Goal: Task Accomplishment & Management: Use online tool/utility

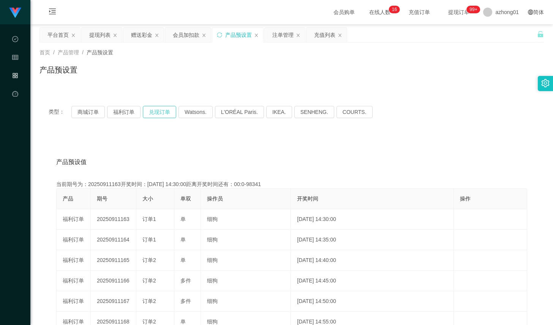
click at [150, 110] on button "兑现订单" at bounding box center [159, 112] width 33 height 12
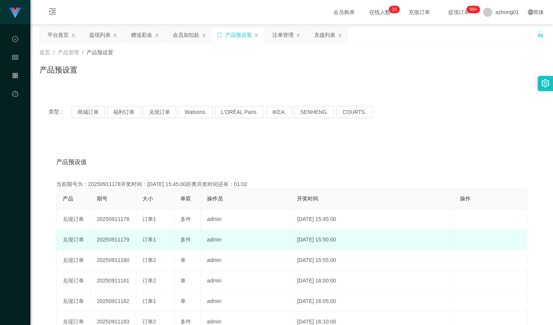
drag, startPoint x: 141, startPoint y: 239, endPoint x: 191, endPoint y: 238, distance: 49.8
click at [191, 238] on tr "兑现订单 20250911179 订单1 多件 admin [DATE] 15:50:00 编 辑 限制投注" at bounding box center [292, 240] width 471 height 21
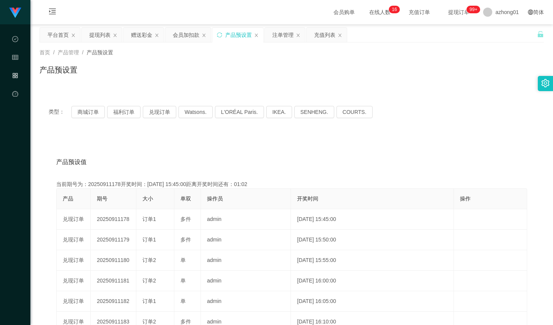
copy tr "订单1 多件"
click at [160, 106] on button "兑现订单" at bounding box center [159, 112] width 33 height 12
click at [225, 165] on div "产品预设值 添加期号" at bounding box center [291, 162] width 471 height 21
click at [158, 118] on div "类型： 商城订单 福利订单 兑现订单 Watsons. L'ORÉAL Paris. IKEA. [GEOGRAPHIC_DATA]. COURTS." at bounding box center [292, 112] width 505 height 30
click at [161, 114] on button "兑现订单" at bounding box center [159, 112] width 33 height 12
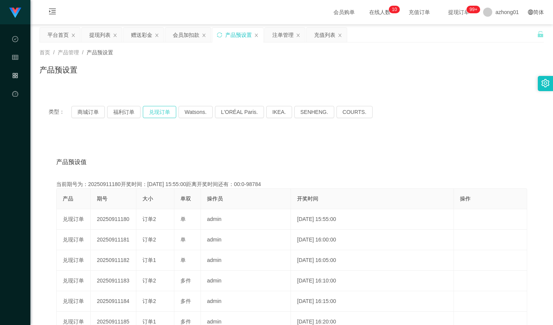
click at [161, 114] on button "兑现订单" at bounding box center [159, 112] width 33 height 12
drag, startPoint x: 352, startPoint y: 133, endPoint x: 425, endPoint y: 85, distance: 87.3
click at [352, 133] on div "类型： 商城订单 福利订单 兑现订单 Watsons. L'ORÉAL Paris. IKEA. [GEOGRAPHIC_DATA]. COURTS. 产品预…" at bounding box center [292, 272] width 505 height 351
click at [146, 37] on div "赠送彩金" at bounding box center [141, 35] width 21 height 14
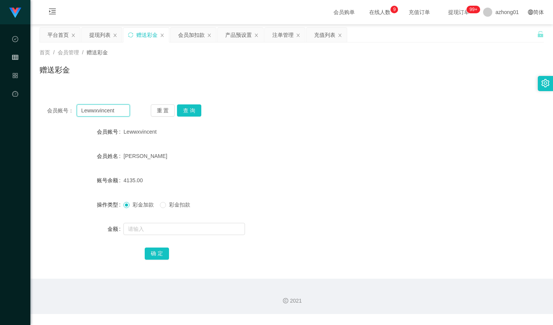
click at [122, 106] on input "Lewwxvincent" at bounding box center [103, 110] width 53 height 12
paste input "Chewwah"
type input "Chewwah"
click at [183, 109] on button "查 询" at bounding box center [189, 110] width 24 height 12
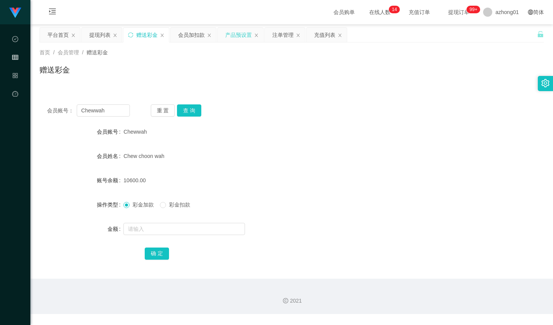
click at [240, 33] on div "产品预设置" at bounding box center [238, 35] width 27 height 14
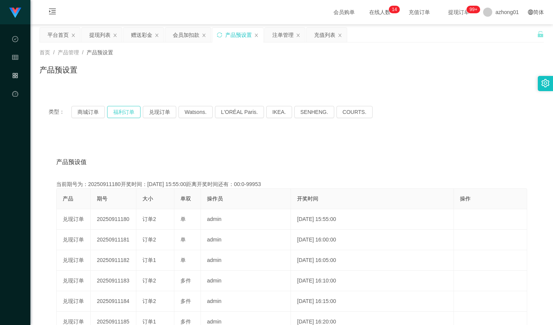
click at [124, 115] on button "福利订单" at bounding box center [123, 112] width 33 height 12
click at [147, 114] on button "兑现订单" at bounding box center [159, 112] width 33 height 12
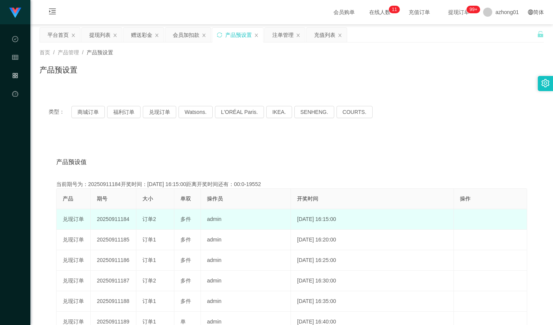
drag, startPoint x: 136, startPoint y: 221, endPoint x: 194, endPoint y: 220, distance: 58.1
click at [194, 220] on tr "兑现订单 20250911184 订单2 多件 admin [DATE] 16:15:00 编 辑 限制投注" at bounding box center [292, 219] width 471 height 21
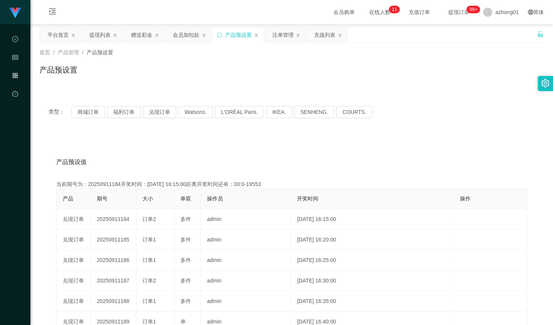
click at [415, 126] on div "类型： 商城订单 福利订单 兑现订单 Watsons. L'ORÉAL Paris. IKEA. [GEOGRAPHIC_DATA]. COURTS." at bounding box center [292, 112] width 505 height 30
click at [284, 37] on div "注单管理" at bounding box center [282, 35] width 21 height 14
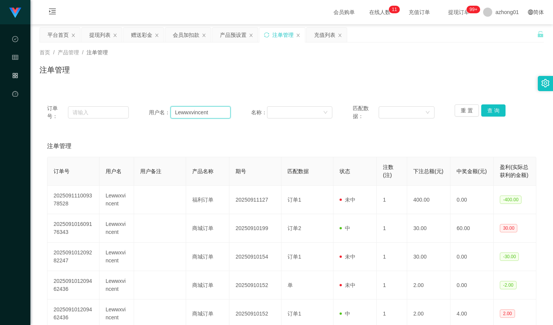
click at [186, 115] on input "Lewwxvincent" at bounding box center [201, 112] width 60 height 12
click at [500, 108] on button "查 询" at bounding box center [493, 110] width 24 height 12
click at [226, 37] on div "产品预设置" at bounding box center [233, 35] width 27 height 14
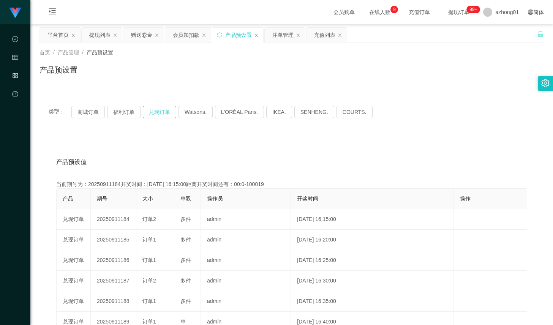
click at [167, 115] on button "兑现订单" at bounding box center [159, 112] width 33 height 12
click at [282, 40] on div "注单管理" at bounding box center [282, 35] width 21 height 14
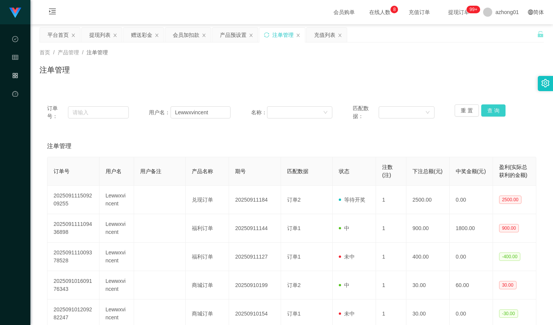
click at [489, 109] on button "查 询" at bounding box center [493, 110] width 24 height 12
click at [204, 111] on input "Lewwxvincent" at bounding box center [201, 112] width 60 height 12
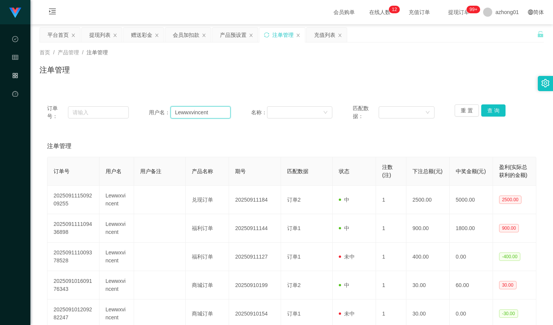
click at [206, 109] on input "Lewwxvincent" at bounding box center [201, 112] width 60 height 12
click at [149, 35] on div "赠送彩金" at bounding box center [141, 35] width 21 height 14
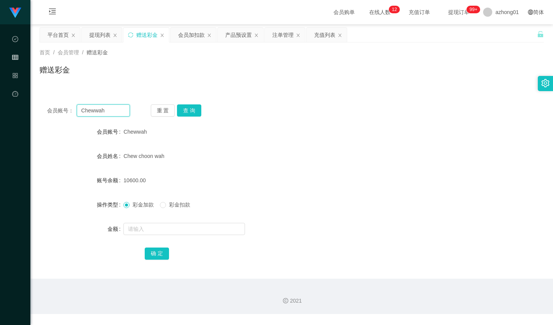
click at [125, 111] on input "Chewwah" at bounding box center [103, 110] width 53 height 12
paste input "Lewwxvincent"
type input "Lewwxvincent"
click at [182, 108] on button "查 询" at bounding box center [189, 110] width 24 height 12
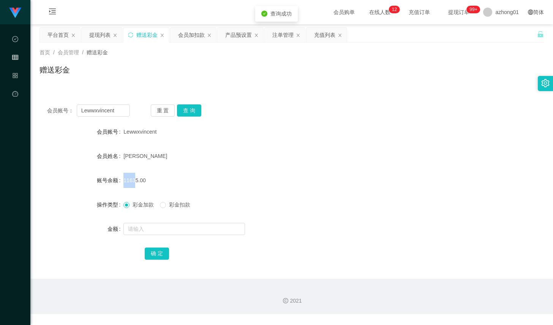
drag, startPoint x: 122, startPoint y: 181, endPoint x: 131, endPoint y: 179, distance: 9.8
click at [131, 179] on div "账号余额 11635.00" at bounding box center [292, 180] width 505 height 15
copy div "账号余额 116"
click at [227, 159] on div "[PERSON_NAME]" at bounding box center [270, 156] width 294 height 15
